Goal: Information Seeking & Learning: Learn about a topic

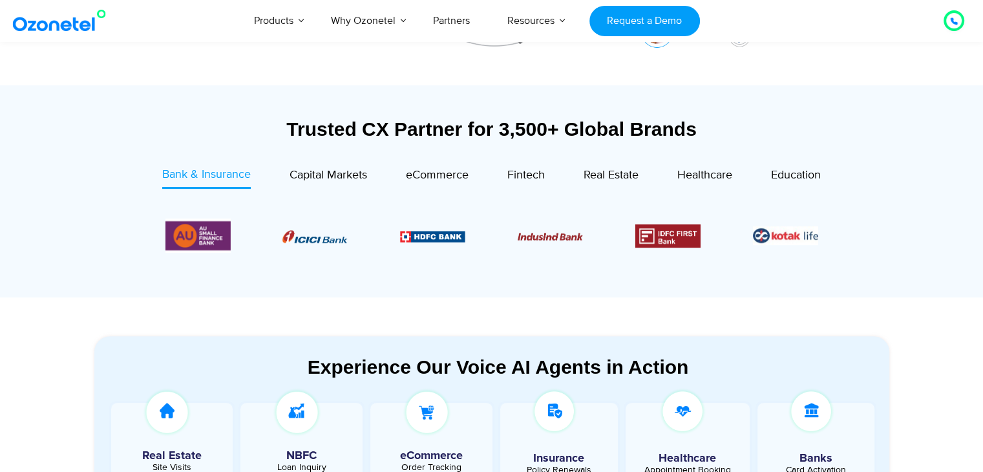
scroll to position [423, 0]
click at [297, 175] on span "Capital Markets" at bounding box center [328, 176] width 78 height 14
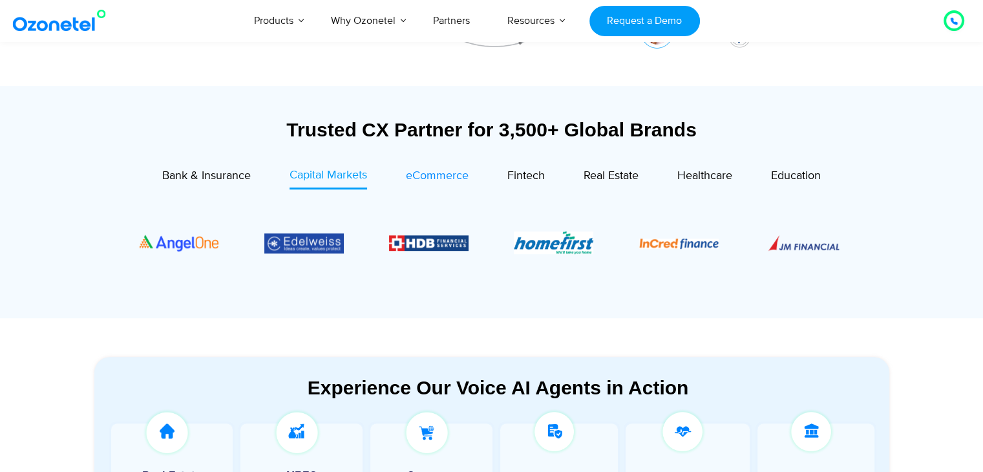
click at [407, 174] on span "eCommerce" at bounding box center [437, 176] width 63 height 14
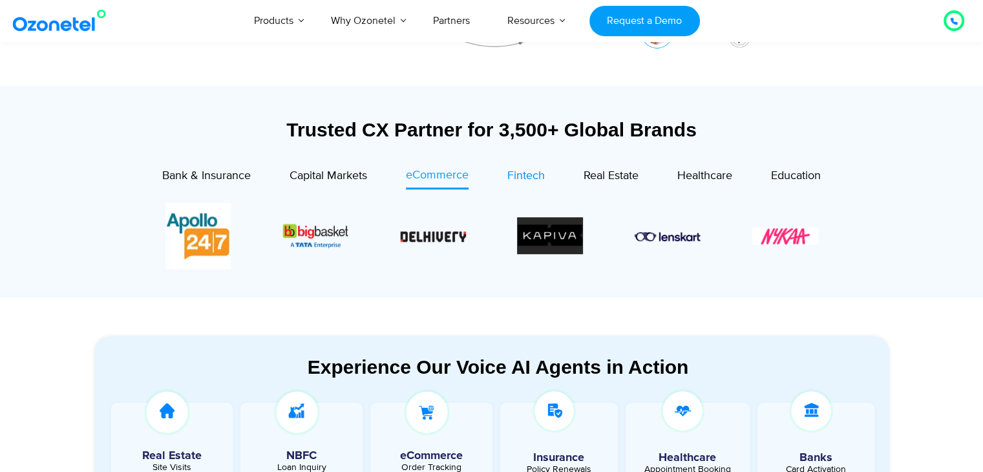
click at [522, 174] on span "Fintech" at bounding box center [525, 176] width 37 height 14
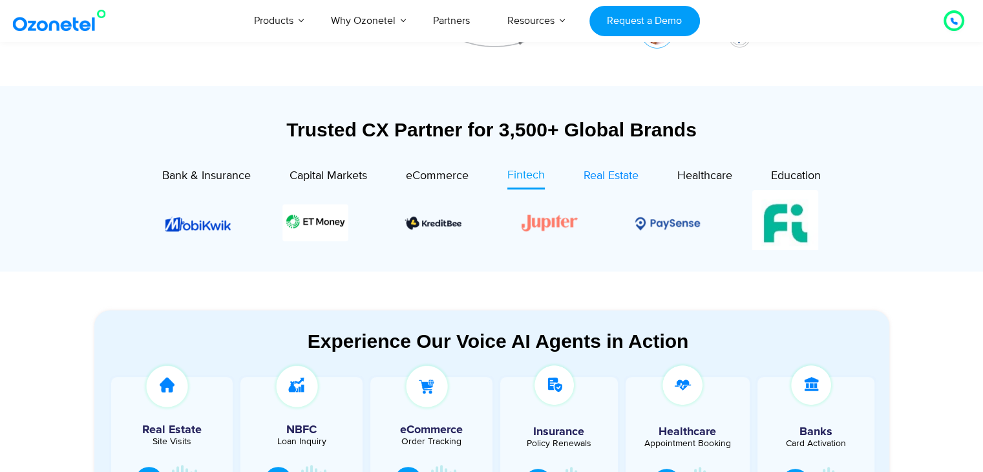
click at [595, 179] on span "Real Estate" at bounding box center [610, 176] width 55 height 14
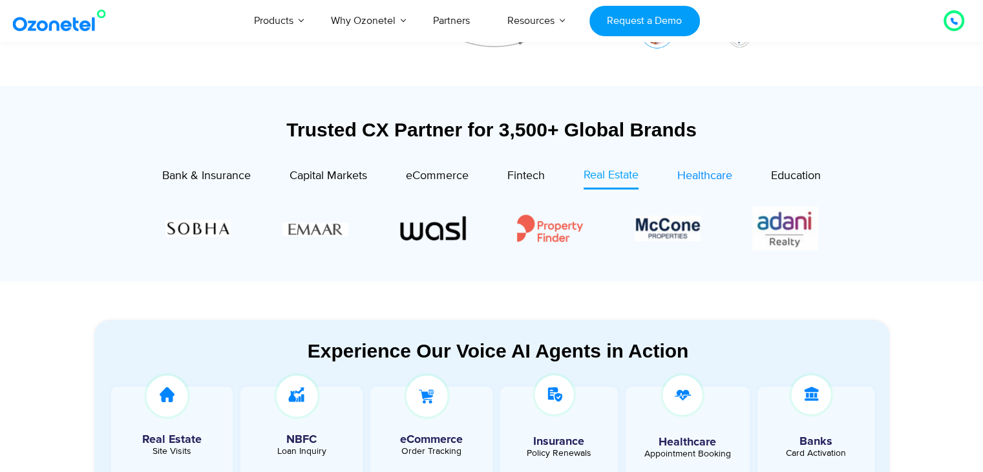
click at [694, 182] on span "Healthcare" at bounding box center [704, 176] width 55 height 14
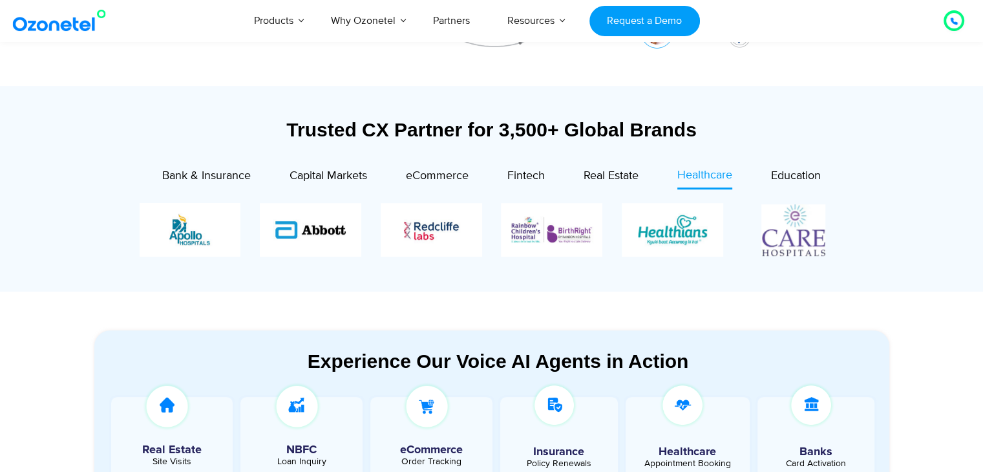
click at [789, 165] on div "Trusted CX Partner for 3,500+ Global Brands Bank & Insurance Capital Markets" at bounding box center [491, 201] width 795 height 167
click at [246, 171] on span "Bank & Insurance" at bounding box center [206, 176] width 89 height 14
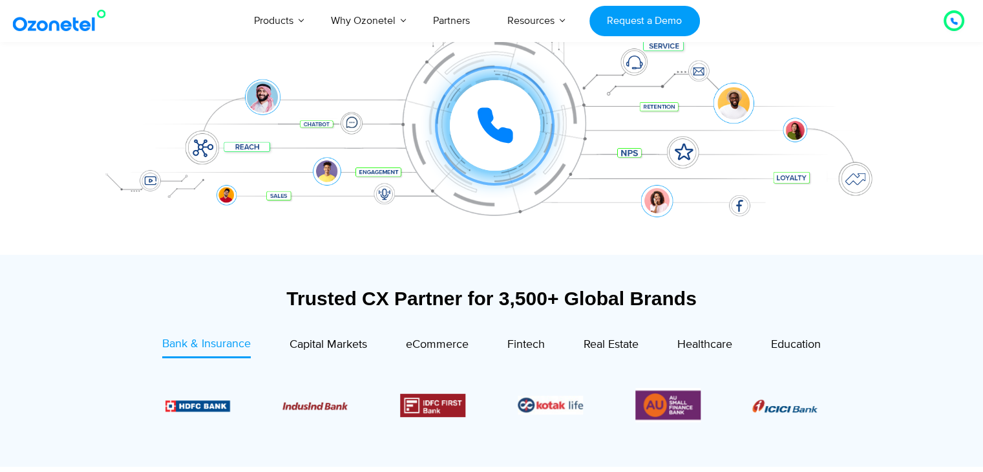
scroll to position [431, 0]
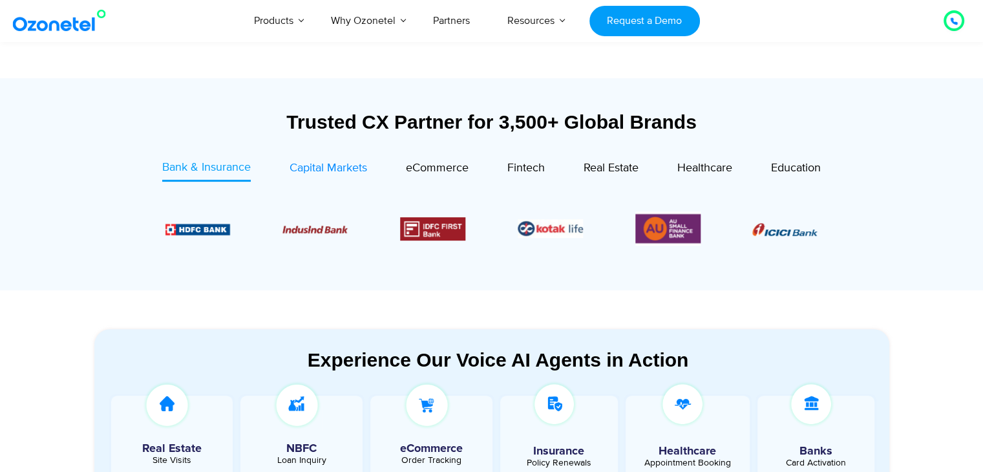
click at [289, 166] on span "Capital Markets" at bounding box center [328, 168] width 78 height 14
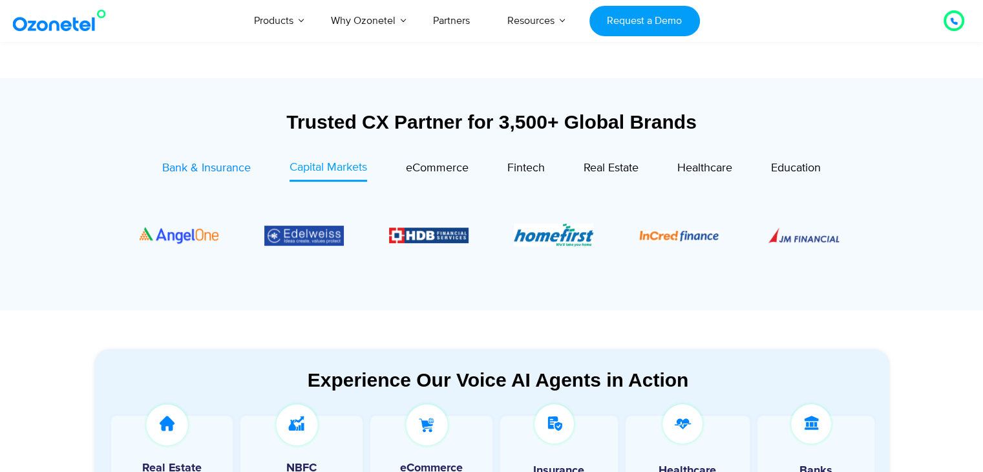
click at [239, 168] on span "Bank & Insurance" at bounding box center [206, 168] width 89 height 14
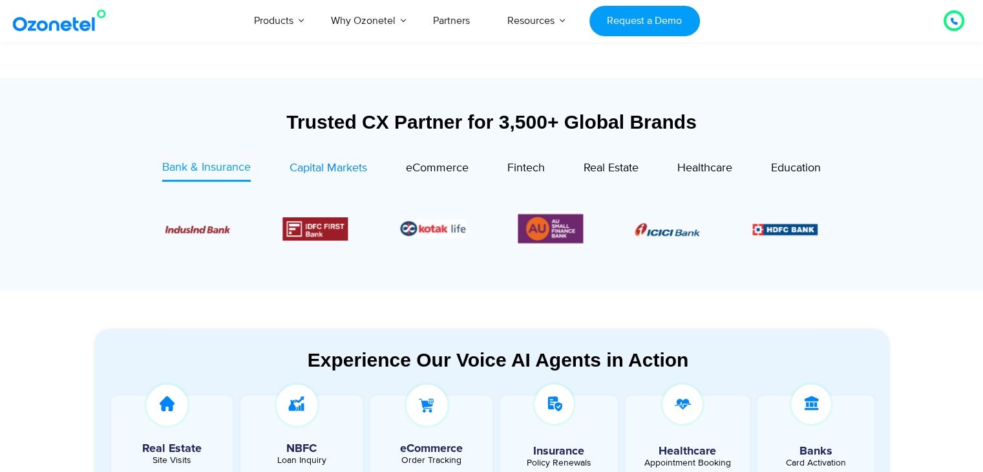
click at [310, 164] on span "Capital Markets" at bounding box center [328, 168] width 78 height 14
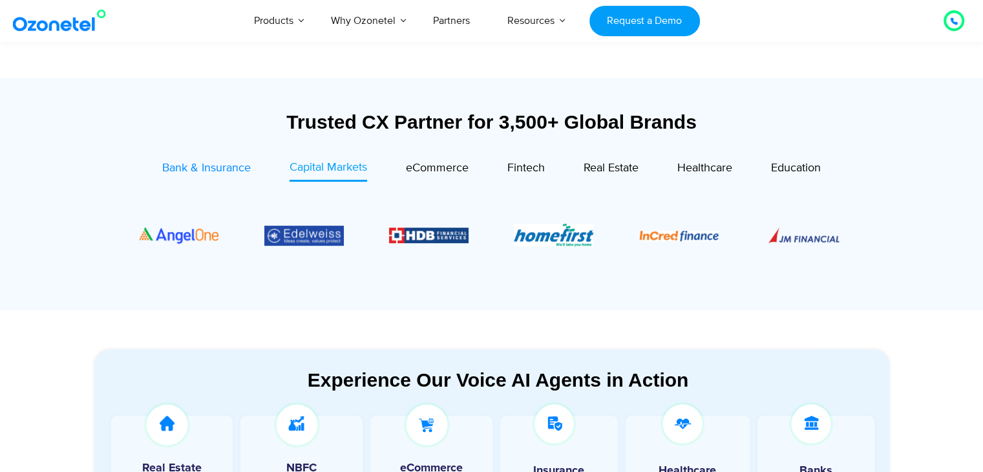
click at [221, 163] on span "Bank & Insurance" at bounding box center [206, 168] width 89 height 14
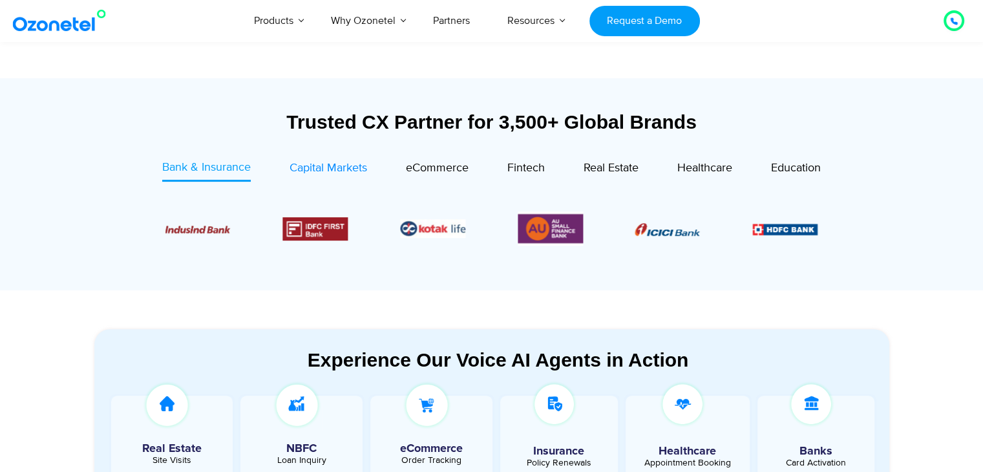
click at [289, 164] on span "Capital Markets" at bounding box center [328, 168] width 78 height 14
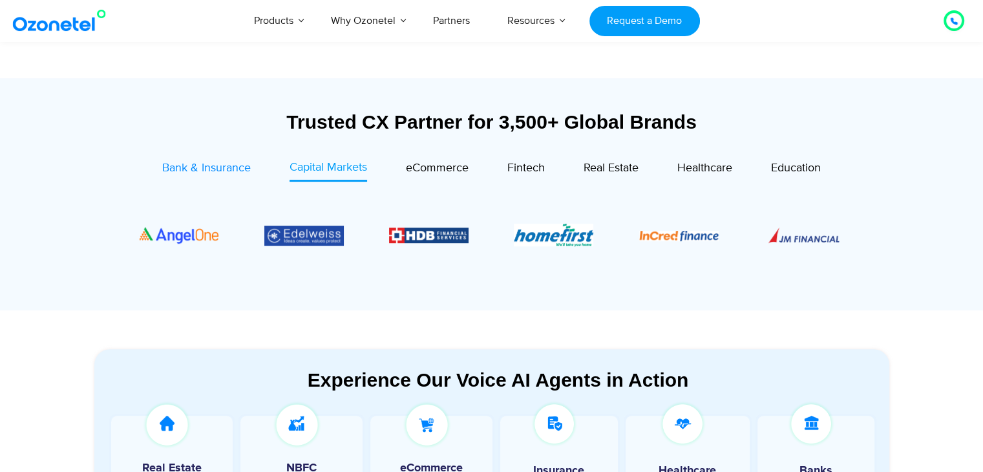
click at [217, 160] on div "Bank & Insurance" at bounding box center [206, 168] width 89 height 17
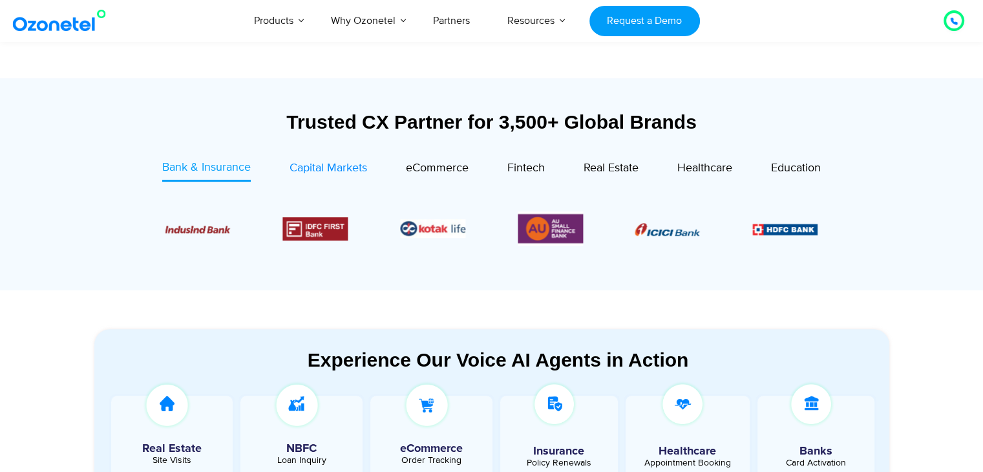
click at [339, 169] on span "Capital Markets" at bounding box center [328, 168] width 78 height 14
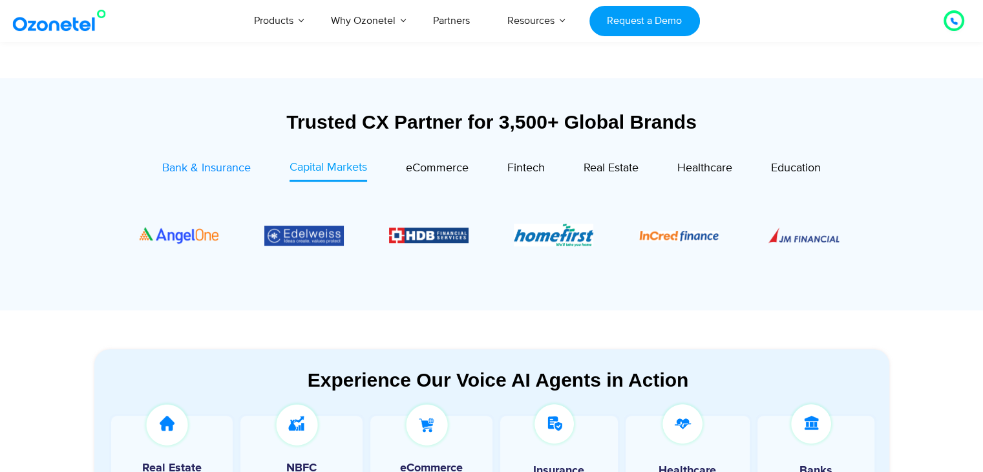
click at [199, 169] on span "Bank & Insurance" at bounding box center [206, 168] width 89 height 14
